Goal: Information Seeking & Learning: Learn about a topic

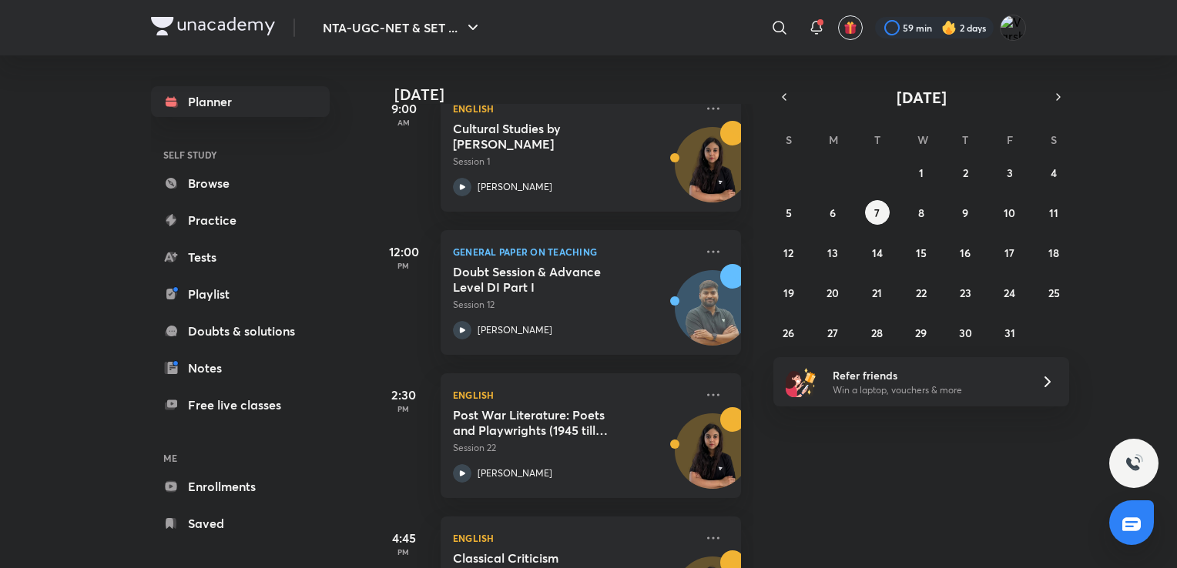
scroll to position [345, 0]
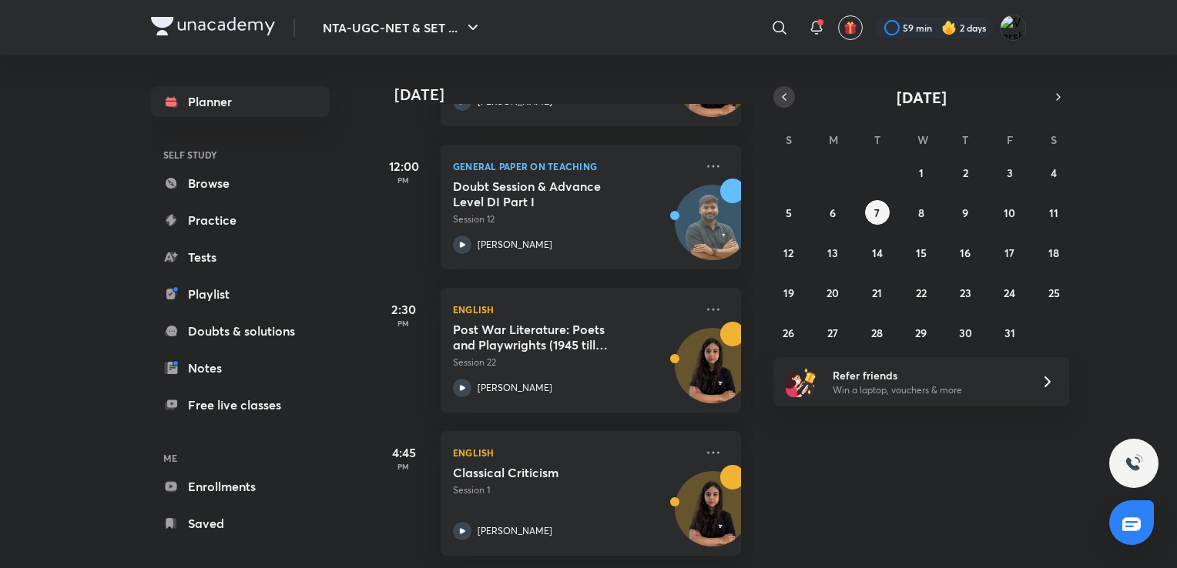
drag, startPoint x: 791, startPoint y: 106, endPoint x: 784, endPoint y: 97, distance: 11.5
click at [784, 97] on div "[DATE]" at bounding box center [921, 97] width 296 height 22
click at [784, 97] on icon "button" at bounding box center [784, 97] width 12 height 14
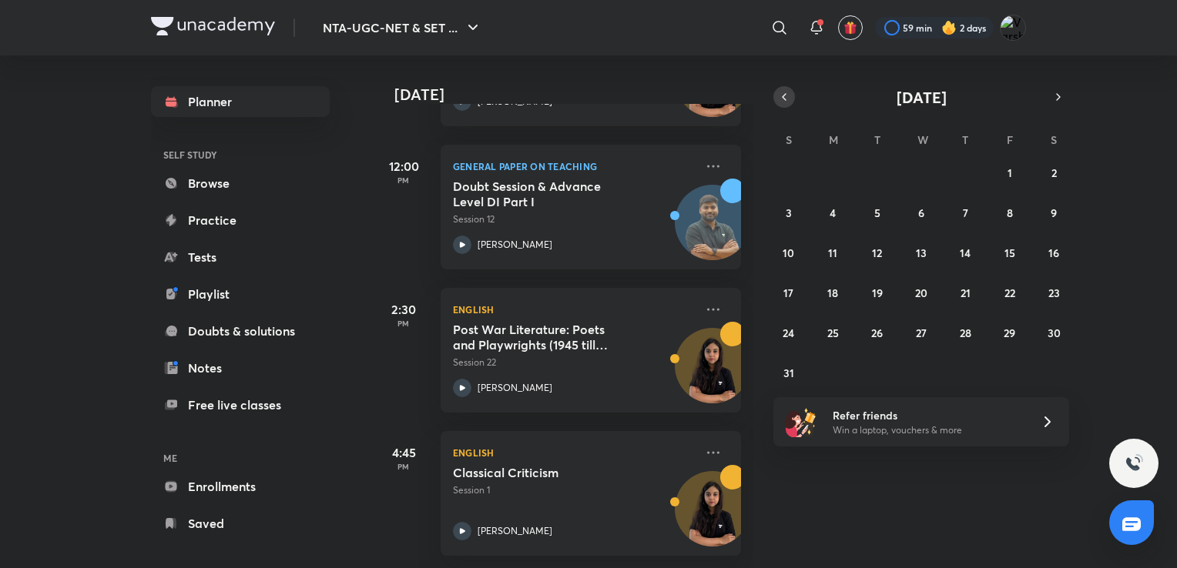
click at [784, 97] on icon "button" at bounding box center [784, 97] width 12 height 14
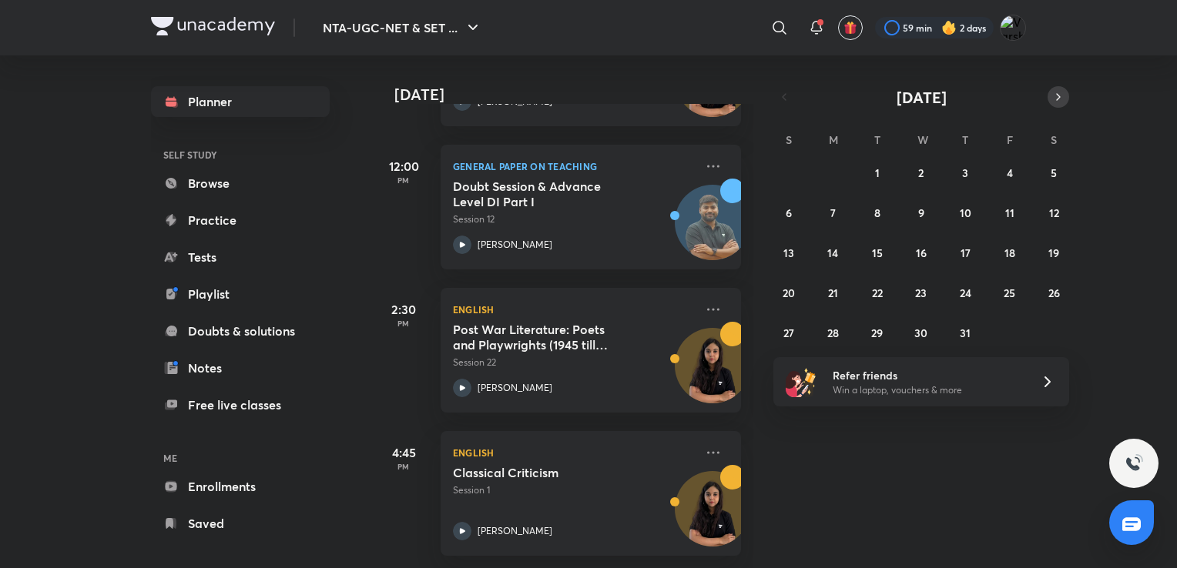
click at [1058, 101] on icon "button" at bounding box center [1058, 97] width 12 height 14
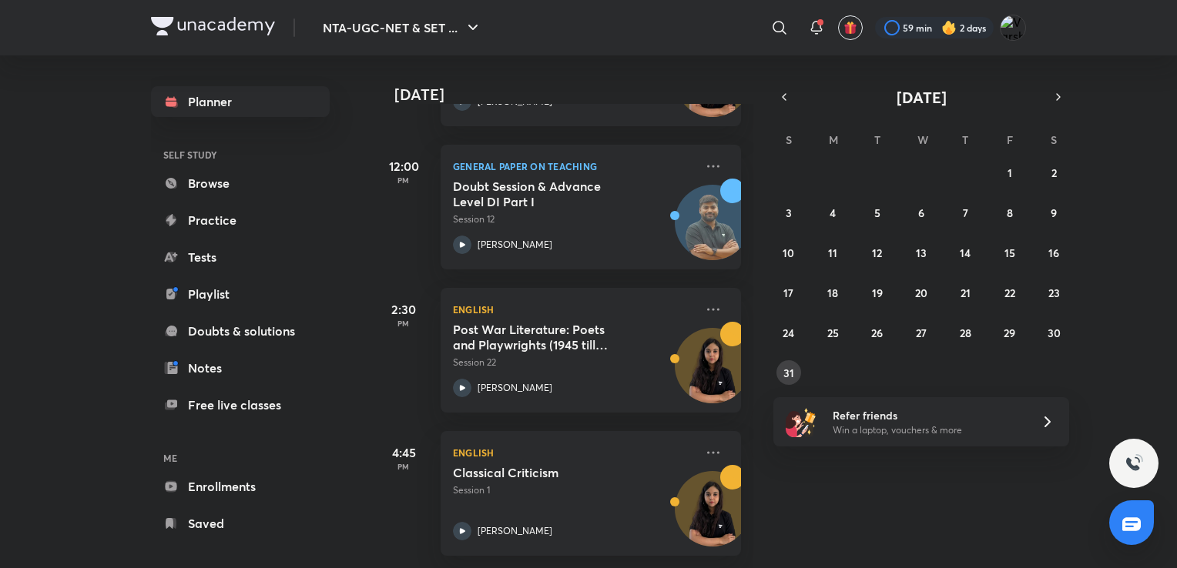
click at [792, 380] on button "31" at bounding box center [788, 372] width 25 height 25
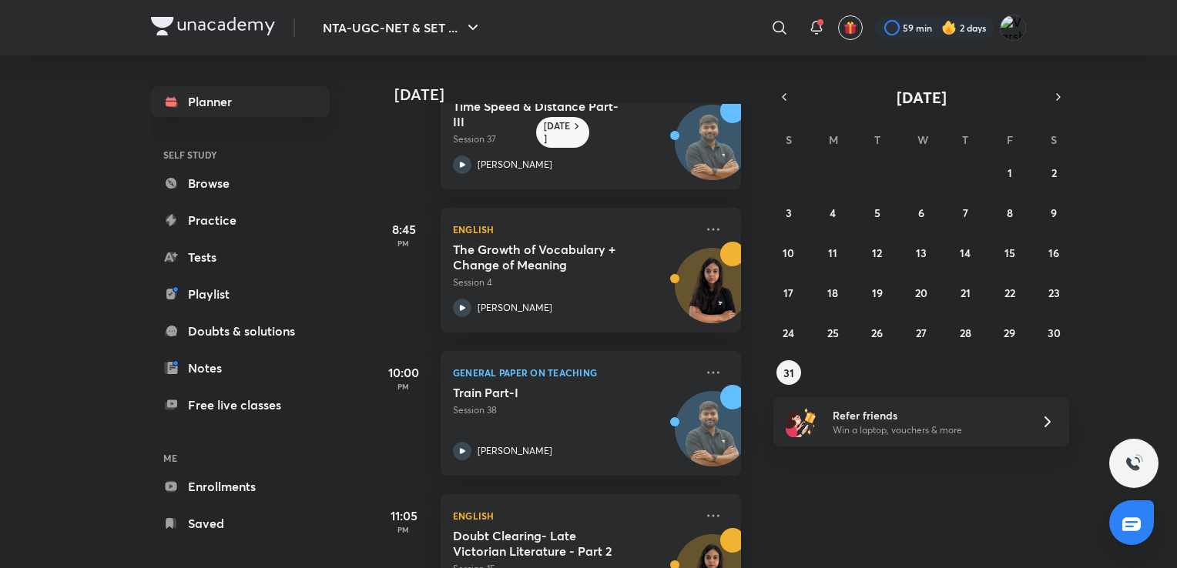
scroll to position [705, 0]
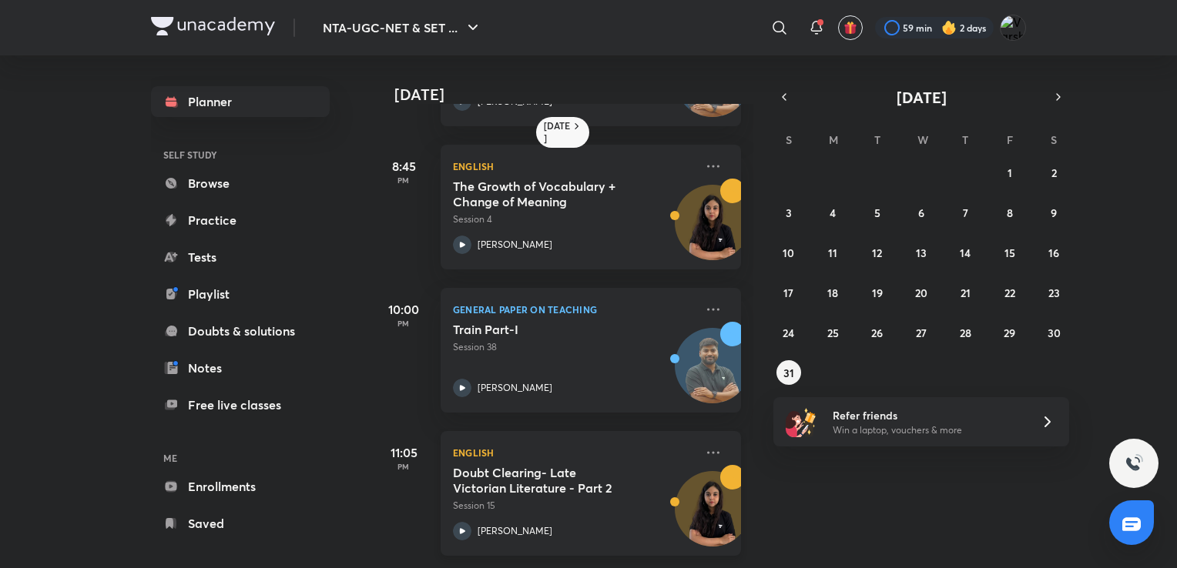
click at [552, 504] on div "Doubt Clearing- Late Victorian Literature - Part 2 Session 15 [PERSON_NAME]" at bounding box center [574, 502] width 242 height 75
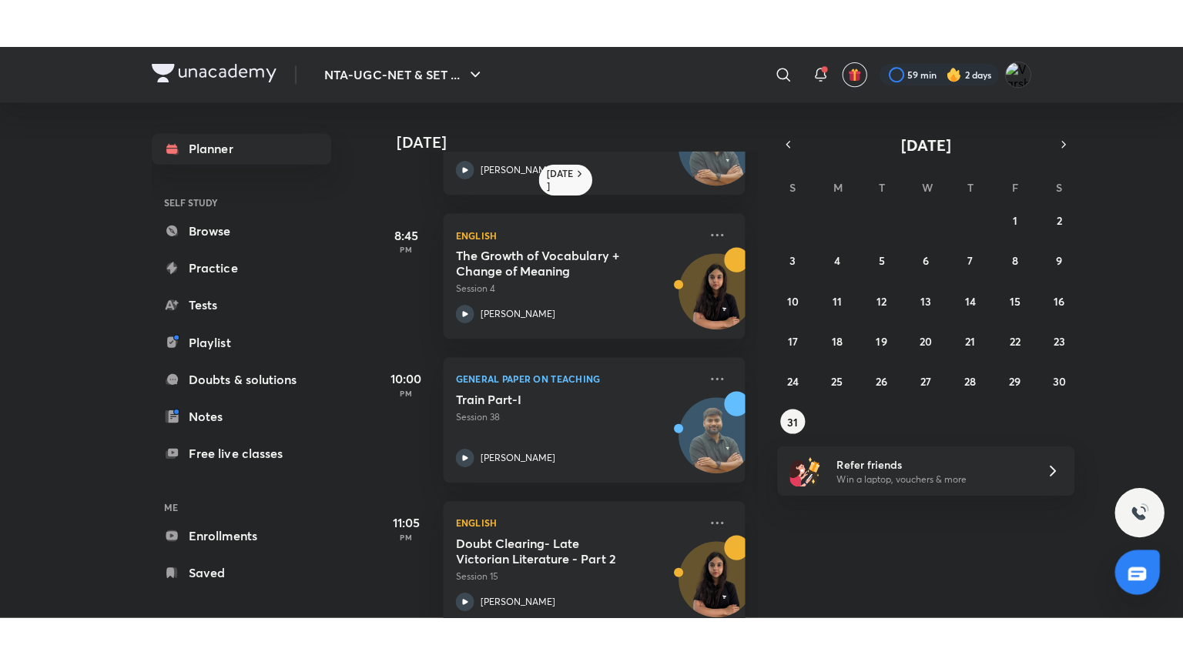
scroll to position [705, 0]
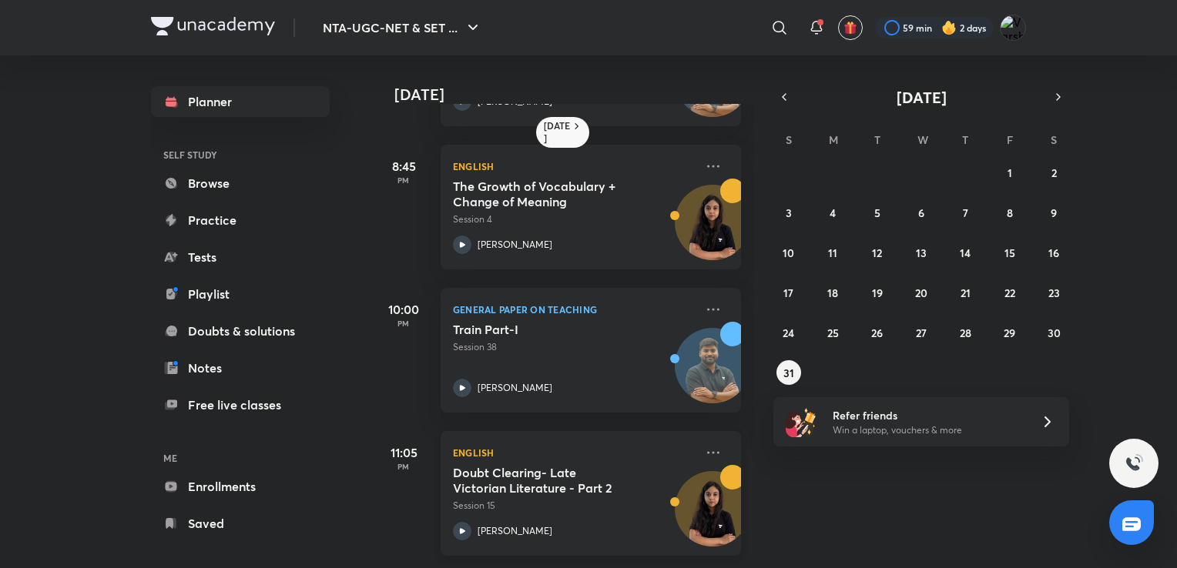
click at [571, 449] on p "English" at bounding box center [574, 453] width 242 height 18
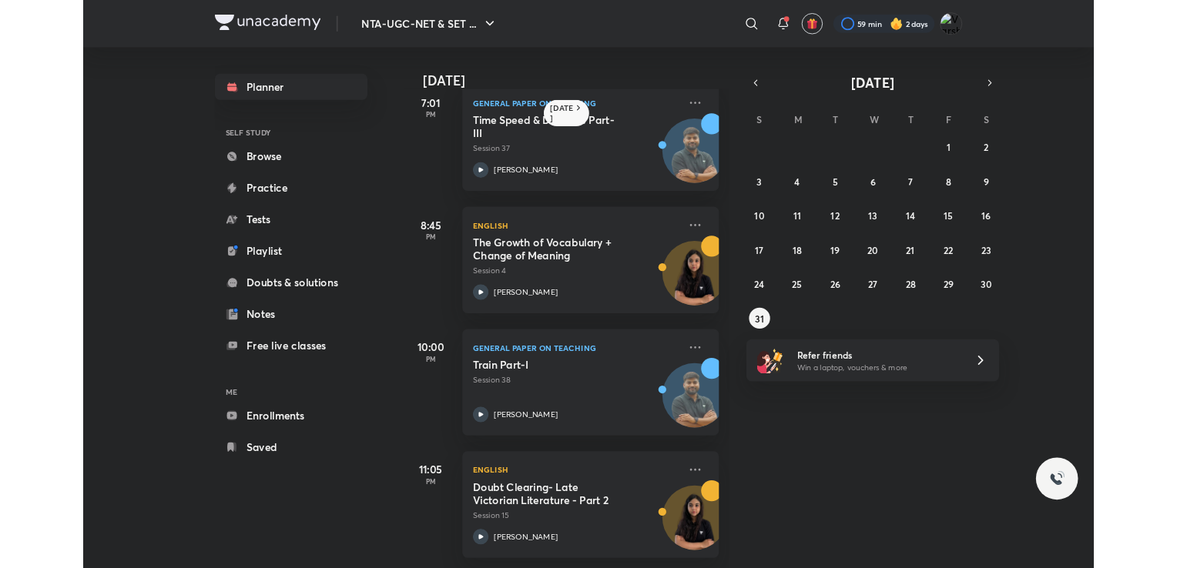
scroll to position [609, 0]
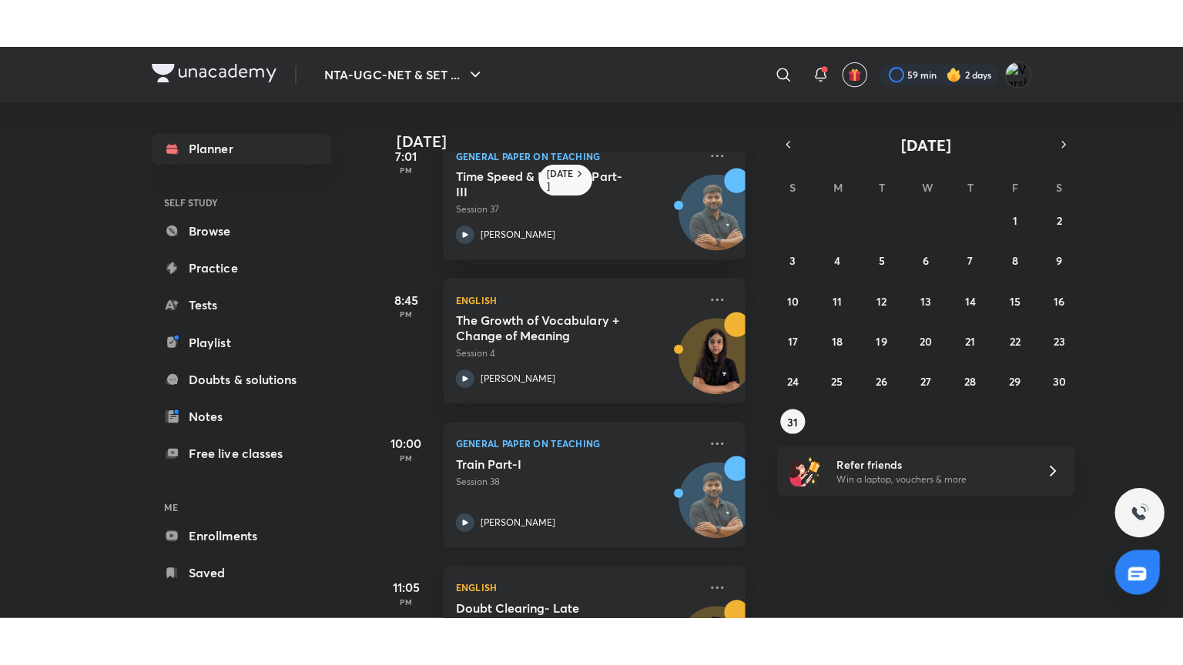
scroll to position [705, 0]
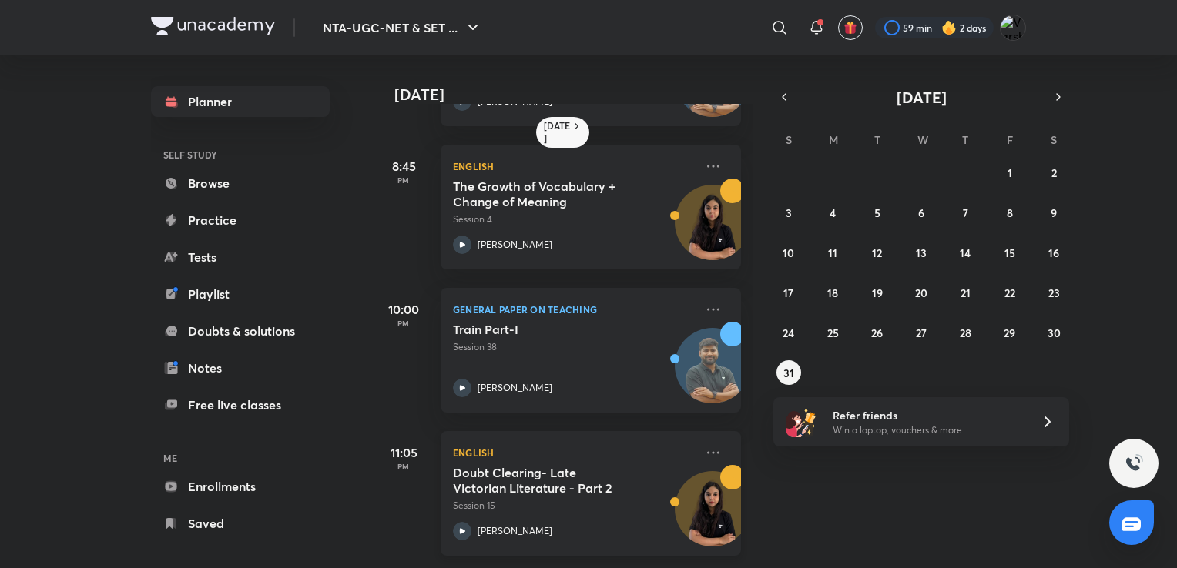
click at [524, 465] on h5 "Doubt Clearing- Late Victorian Literature - Part 2" at bounding box center [549, 480] width 192 height 31
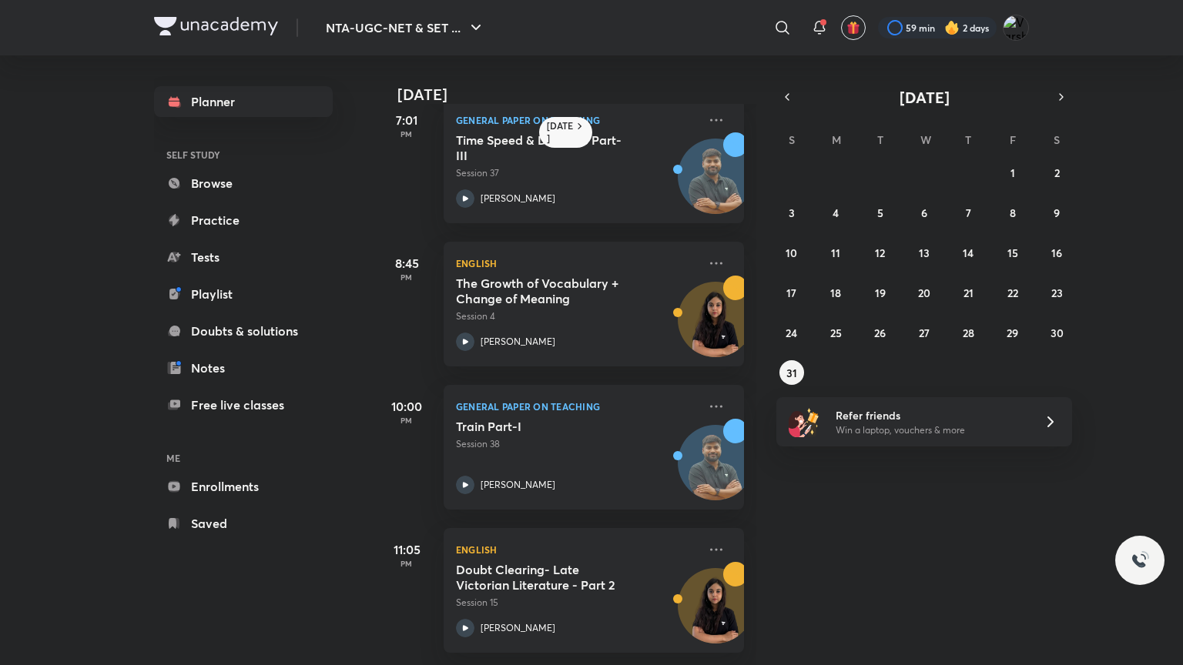
scroll to position [609, 0]
